Goal: Transaction & Acquisition: Obtain resource

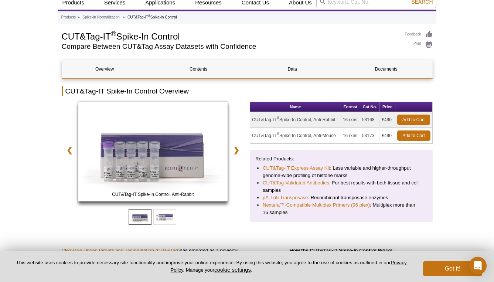
scroll to position [17, 0]
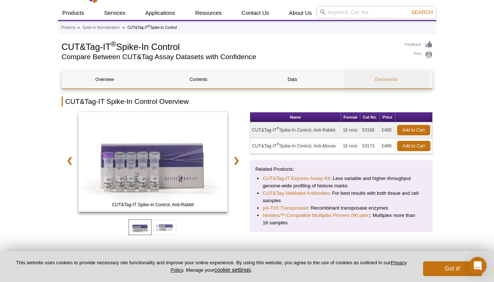
click at [386, 82] on link "Documents" at bounding box center [386, 80] width 85 height 18
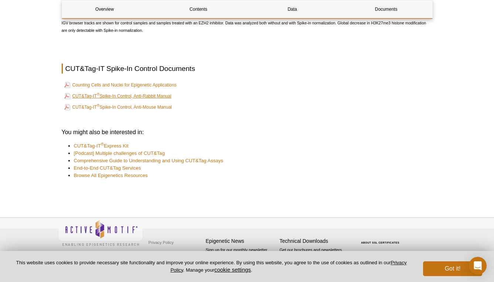
click at [151, 97] on link "CUT&Tag-IT ® Spike-In Control, Anti-Rabbit Manual" at bounding box center [117, 96] width 107 height 9
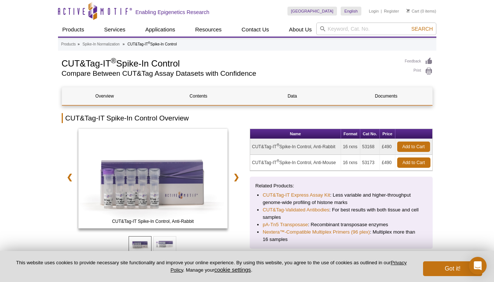
scroll to position [0, 0]
click at [368, 147] on td "53168" at bounding box center [371, 147] width 20 height 16
copy td "53168"
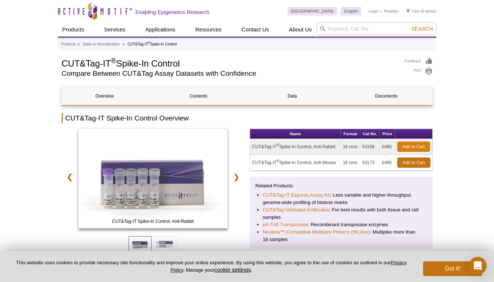
click at [423, 147] on link "Add to Cart" at bounding box center [414, 147] width 33 height 10
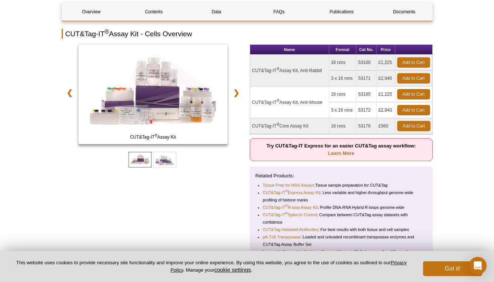
scroll to position [47, 0]
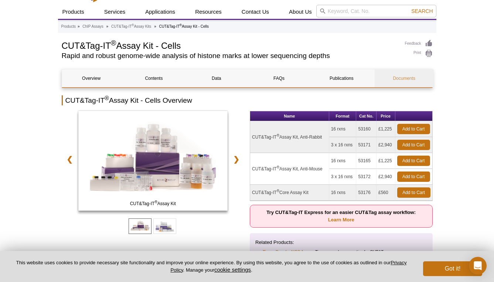
click at [397, 80] on link "Documents" at bounding box center [404, 79] width 59 height 18
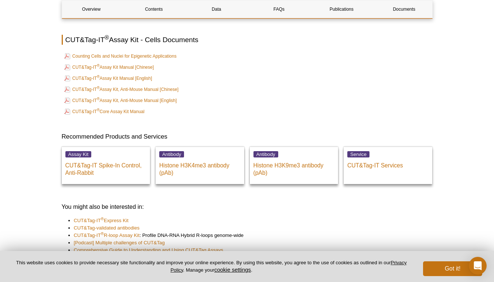
scroll to position [2370, 0]
click at [132, 81] on link "CUT&Tag-IT ® Assay Kit Manual [English]" at bounding box center [108, 78] width 88 height 9
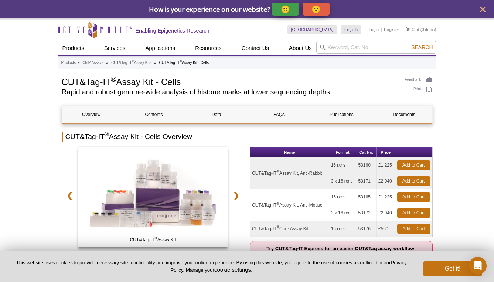
scroll to position [0, 0]
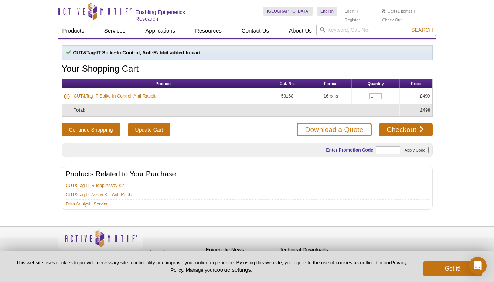
click at [344, 127] on link "Download a Quote" at bounding box center [334, 129] width 75 height 13
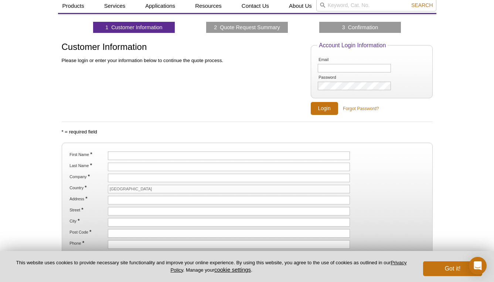
scroll to position [35, 0]
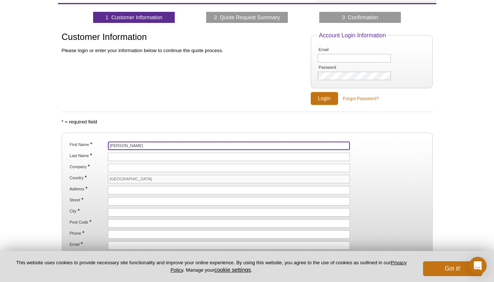
type input "Nader"
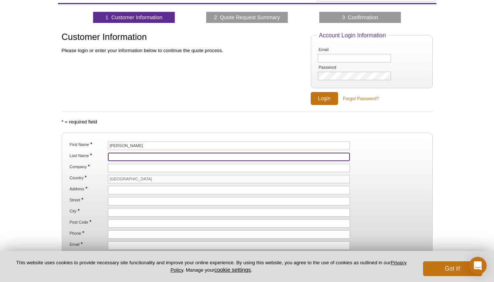
type input "a"
type input "Atlasy"
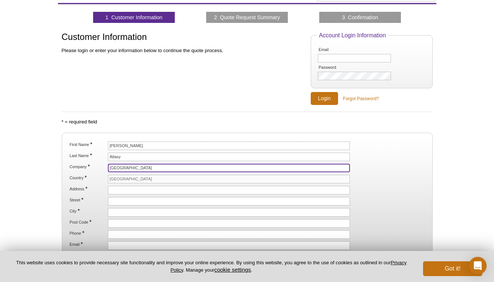
type input "[GEOGRAPHIC_DATA]"
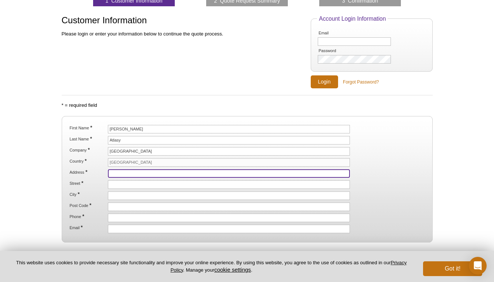
scroll to position [59, 0]
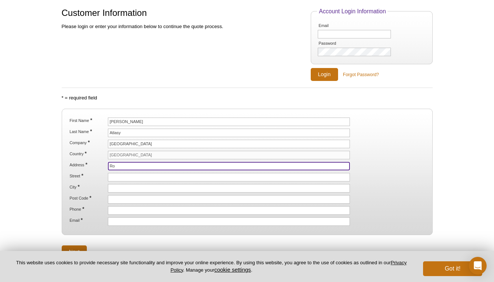
type input "R"
paste input "[PERSON_NAME][STREET_ADDRESS]"
drag, startPoint x: 136, startPoint y: 166, endPoint x: 107, endPoint y: 164, distance: 28.9
click at [107, 164] on li "Address * Robinson Way, Cambridge, CB2 0RE, United Kingdom" at bounding box center [247, 166] width 357 height 9
type input "[PERSON_NAME][STREET_ADDRESS]"
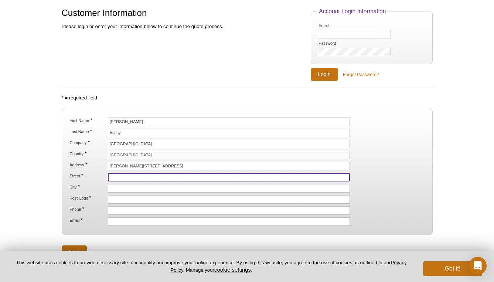
paste input "[PERSON_NAME] Way"
type input "[PERSON_NAME] Way"
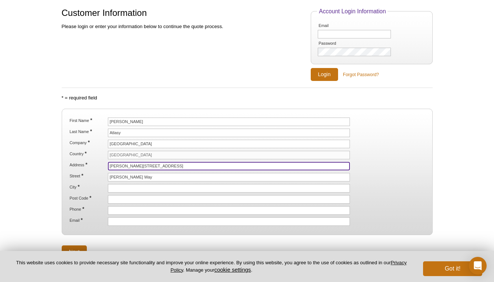
click at [148, 164] on input "[PERSON_NAME][STREET_ADDRESS]" at bounding box center [229, 166] width 243 height 9
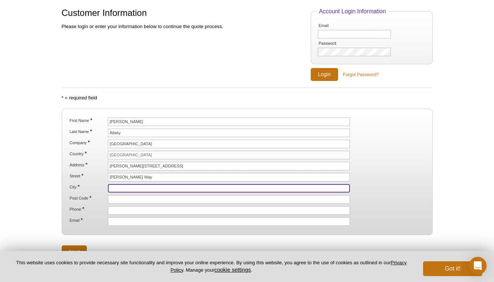
paste input "[GEOGRAPHIC_DATA]"
type input "[GEOGRAPHIC_DATA]"
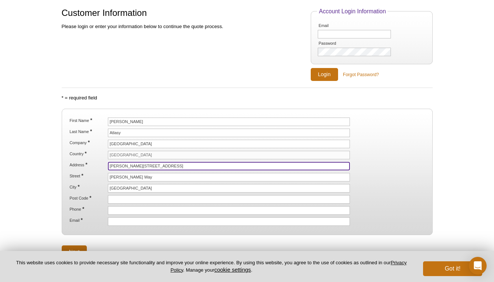
click at [168, 165] on input "[PERSON_NAME][STREET_ADDRESS]" at bounding box center [229, 166] width 243 height 9
drag, startPoint x: 161, startPoint y: 166, endPoint x: 177, endPoint y: 165, distance: 16.6
click at [177, 165] on input "[PERSON_NAME][STREET_ADDRESS]" at bounding box center [229, 166] width 243 height 9
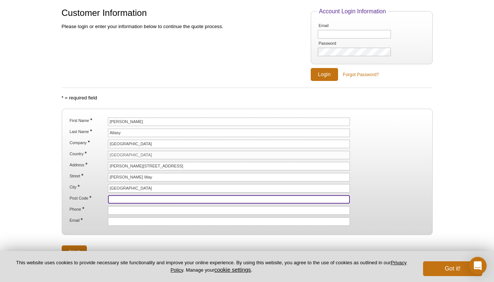
click at [136, 199] on input "Post Code *" at bounding box center [229, 199] width 243 height 9
paste input "CB2 0RE"
type input "CB20RE"
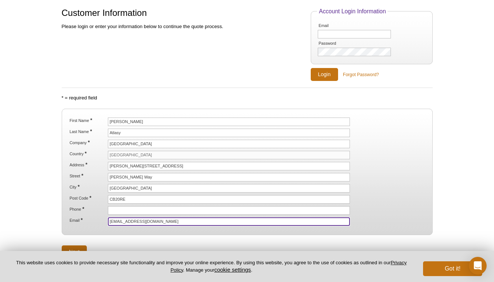
type input "[EMAIL_ADDRESS][DOMAIN_NAME]"
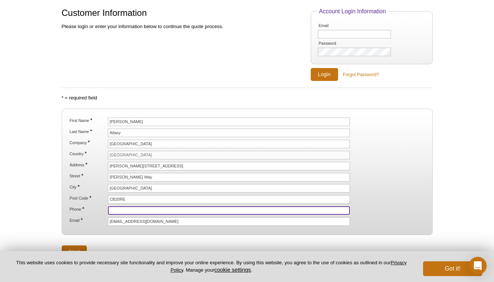
click at [136, 209] on input "Phone *" at bounding box center [229, 210] width 243 height 9
paste input "01223 769500"
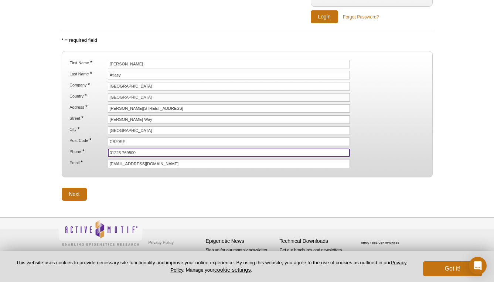
scroll to position [116, 0]
type input "01223 769500"
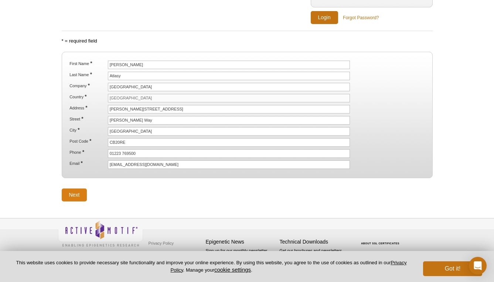
click at [71, 191] on input "Next" at bounding box center [75, 195] width 26 height 13
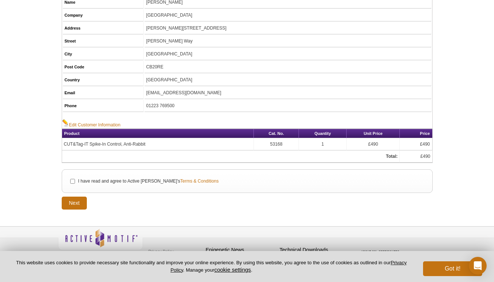
scroll to position [99, 0]
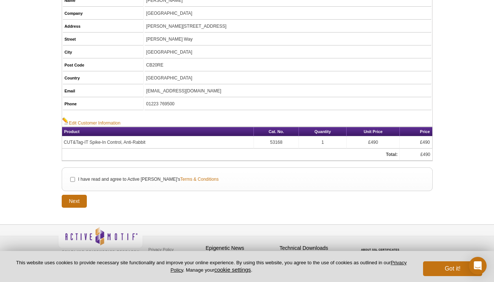
click at [69, 176] on li "I have read and agree to Active [PERSON_NAME]'s Terms & Conditions" at bounding box center [247, 179] width 358 height 8
click at [70, 177] on input "I have read and agree to Active [PERSON_NAME]'s Terms & Conditions" at bounding box center [72, 179] width 5 height 5
checkbox input "true"
click at [77, 204] on input "Next" at bounding box center [75, 201] width 26 height 13
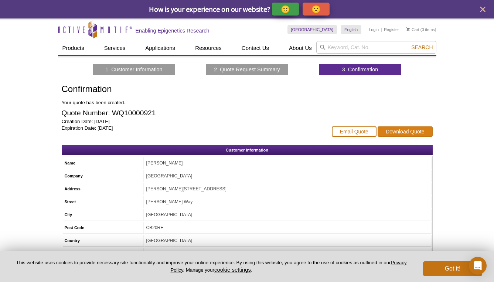
click at [394, 131] on link "Download Quote" at bounding box center [405, 131] width 55 height 10
click at [469, 70] on div "Active Motif Logo Enabling Epigenetics Research 0 Search Skip to content Active…" at bounding box center [247, 210] width 494 height 384
